Goal: Find contact information: Find contact information

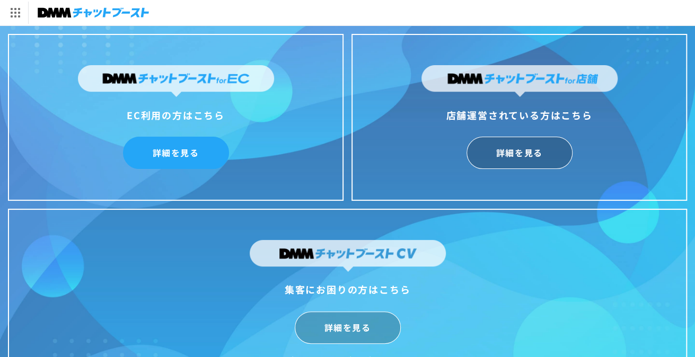
drag, startPoint x: 0, startPoint y: 0, endPoint x: 182, endPoint y: 150, distance: 236.1
click at [182, 150] on link "詳細を見る" at bounding box center [176, 153] width 106 height 32
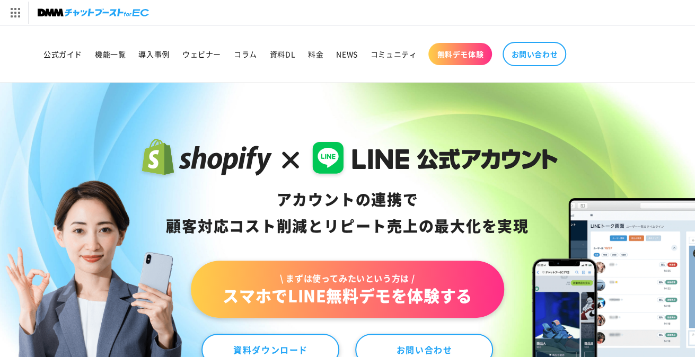
click at [520, 55] on span "お問い合わせ" at bounding box center [534, 54] width 47 height 10
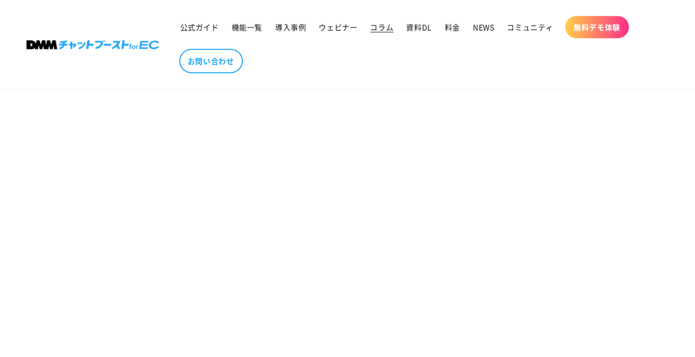
scroll to position [318, 0]
